Goal: Obtain resource: Download file/media

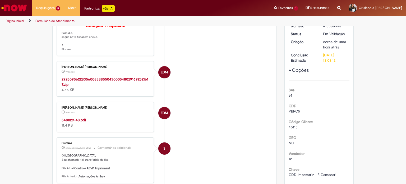
scroll to position [79, 0]
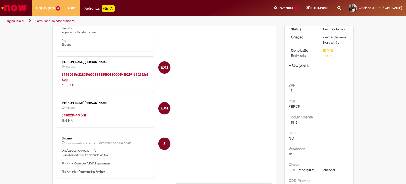
click at [71, 117] on strong "548029-43.pdf" at bounding box center [74, 115] width 25 height 5
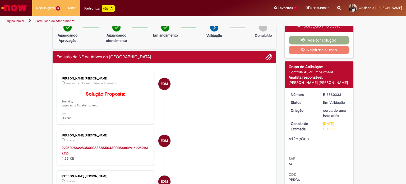
scroll to position [0, 0]
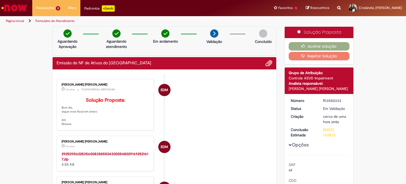
click at [23, 7] on img "Ir para a Homepage" at bounding box center [14, 8] width 27 height 11
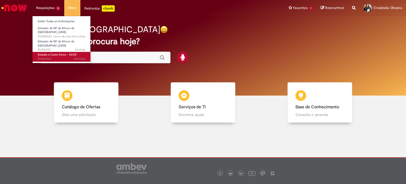
click at [53, 53] on span "Estadia e Custo Extra - ASVD" at bounding box center [57, 55] width 39 height 4
